Goal: Navigation & Orientation: Find specific page/section

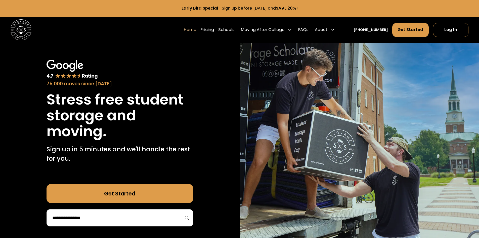
click at [197, 30] on link "Home" at bounding box center [190, 29] width 13 height 15
click at [214, 30] on link "Pricing" at bounding box center [208, 29] width 14 height 15
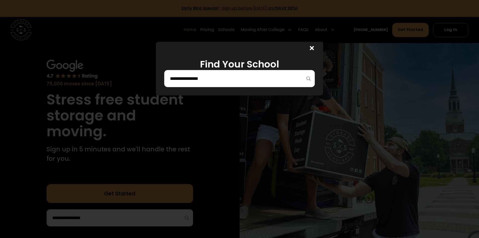
click at [313, 47] on icon at bounding box center [312, 48] width 4 height 4
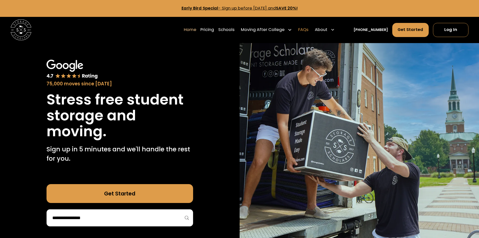
click at [309, 31] on link "FAQs" at bounding box center [303, 29] width 10 height 15
click at [230, 30] on link "Schools" at bounding box center [226, 29] width 16 height 15
